Goal: Task Accomplishment & Management: Manage account settings

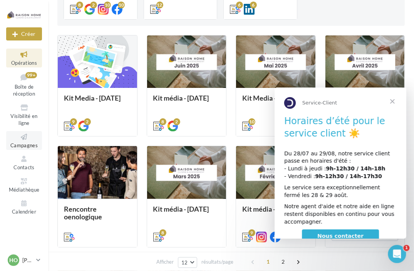
click at [28, 143] on span "Campagnes" at bounding box center [23, 145] width 27 height 6
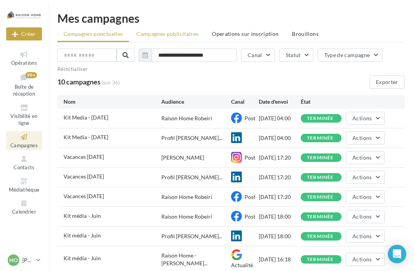
click at [175, 32] on span "Campagnes publicitaires" at bounding box center [167, 33] width 62 height 7
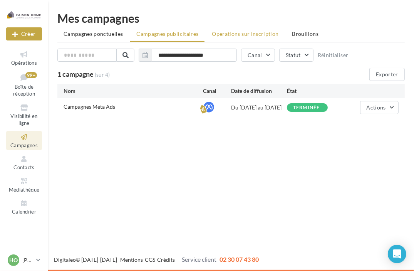
click at [239, 35] on span "Operations sur inscription" at bounding box center [245, 33] width 67 height 7
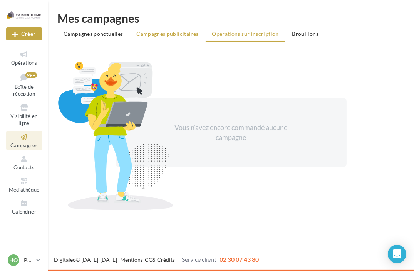
click at [181, 30] on li "Campagnes publicitaires" at bounding box center [167, 34] width 74 height 14
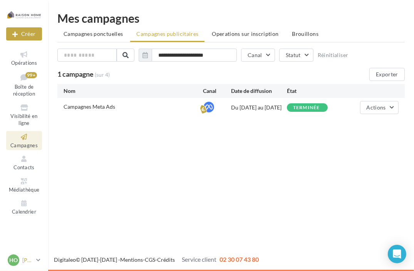
click at [13, 262] on span "HO" at bounding box center [13, 260] width 8 height 8
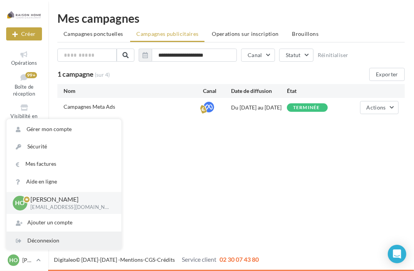
click at [42, 241] on div "Déconnexion" at bounding box center [64, 240] width 115 height 17
